Goal: Find specific page/section: Find specific page/section

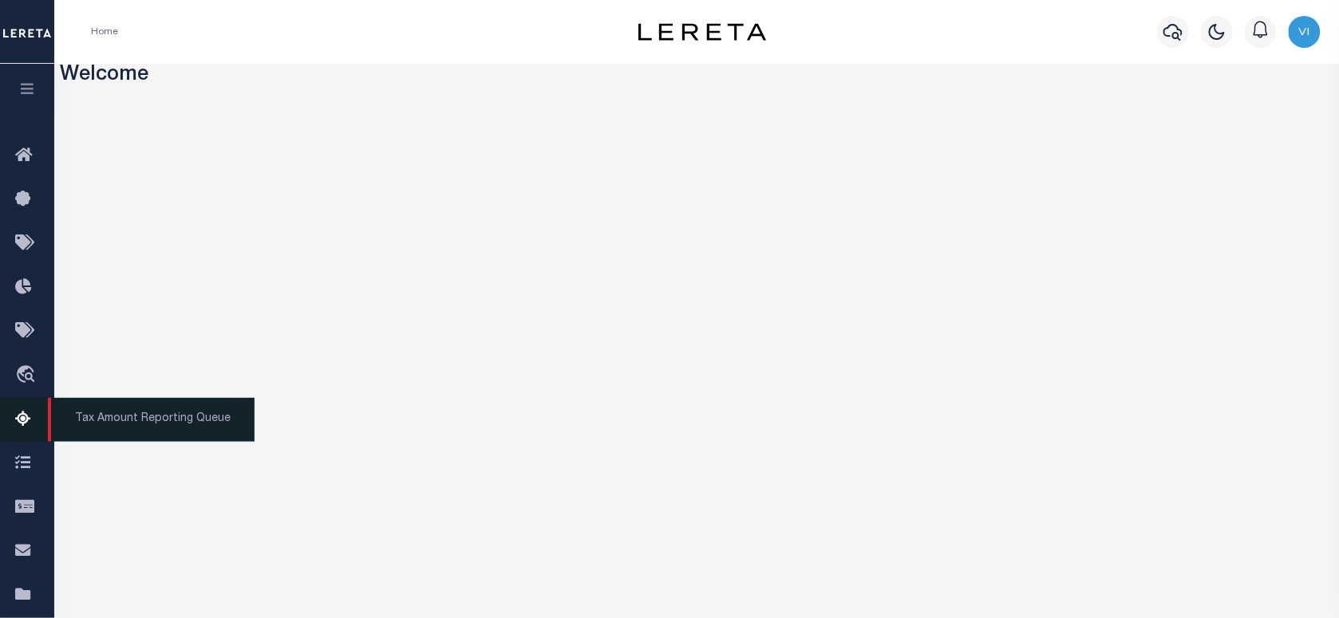
click at [25, 421] on icon at bounding box center [28, 420] width 26 height 20
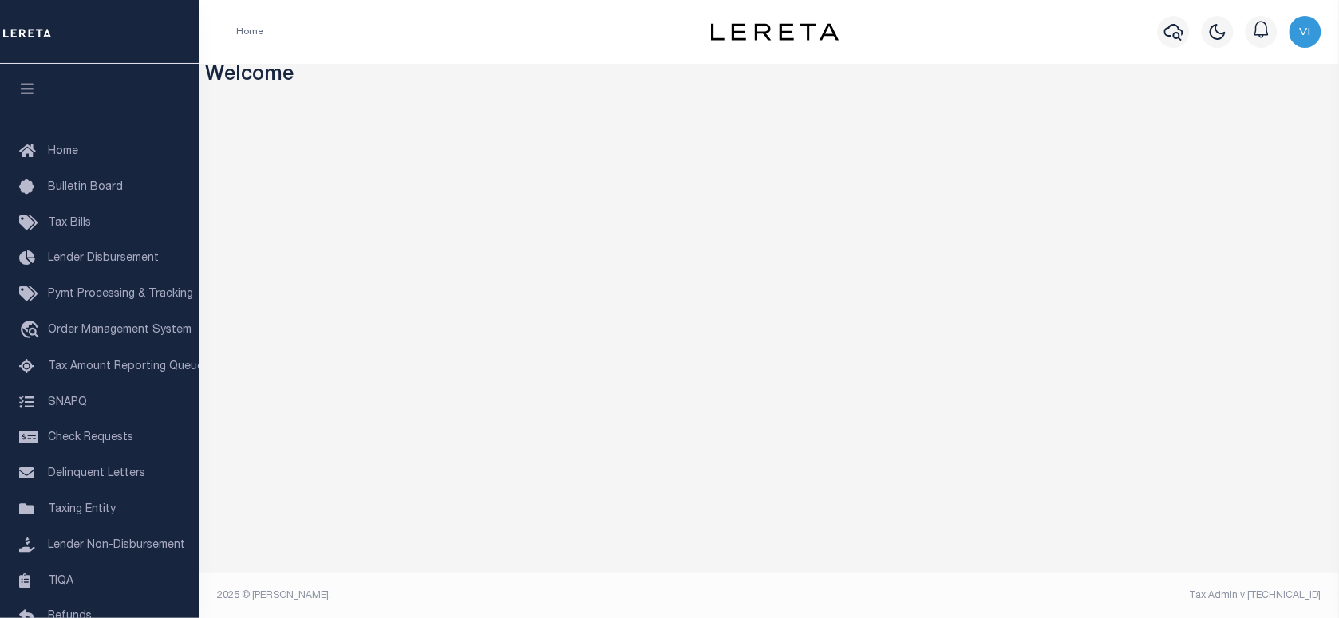
click at [30, 89] on icon "button" at bounding box center [27, 88] width 18 height 14
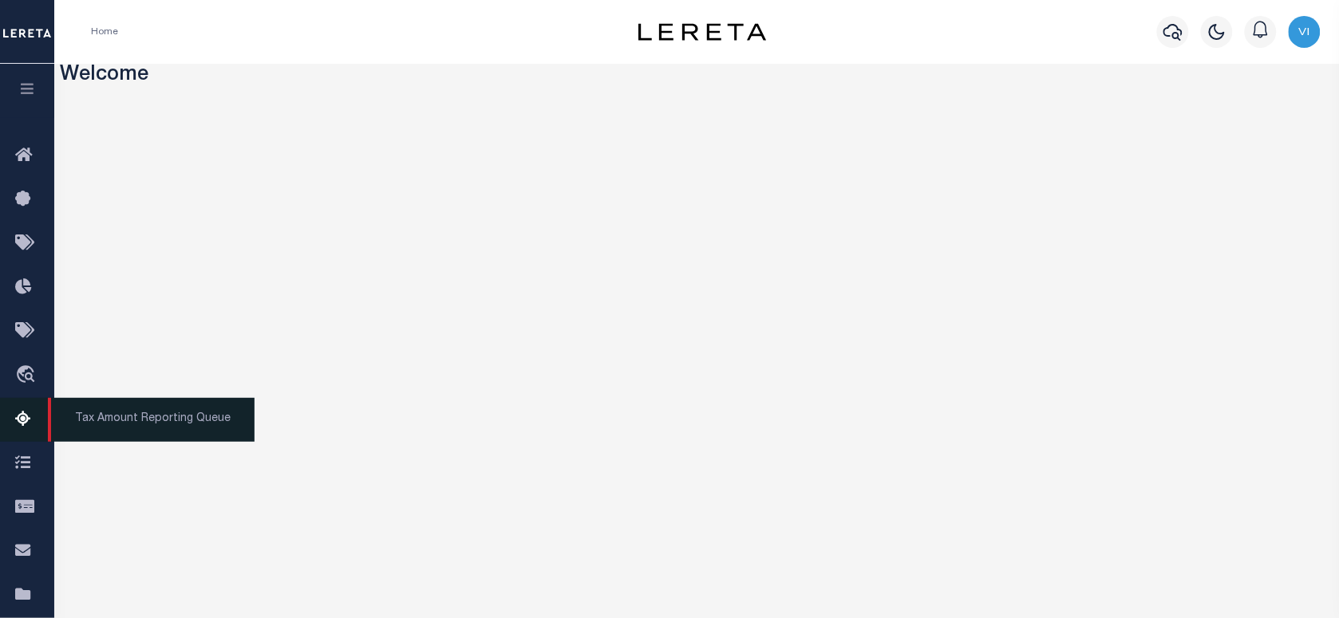
click at [125, 421] on span "Tax Amount Reporting Queue" at bounding box center [151, 420] width 207 height 44
